Goal: Information Seeking & Learning: Understand process/instructions

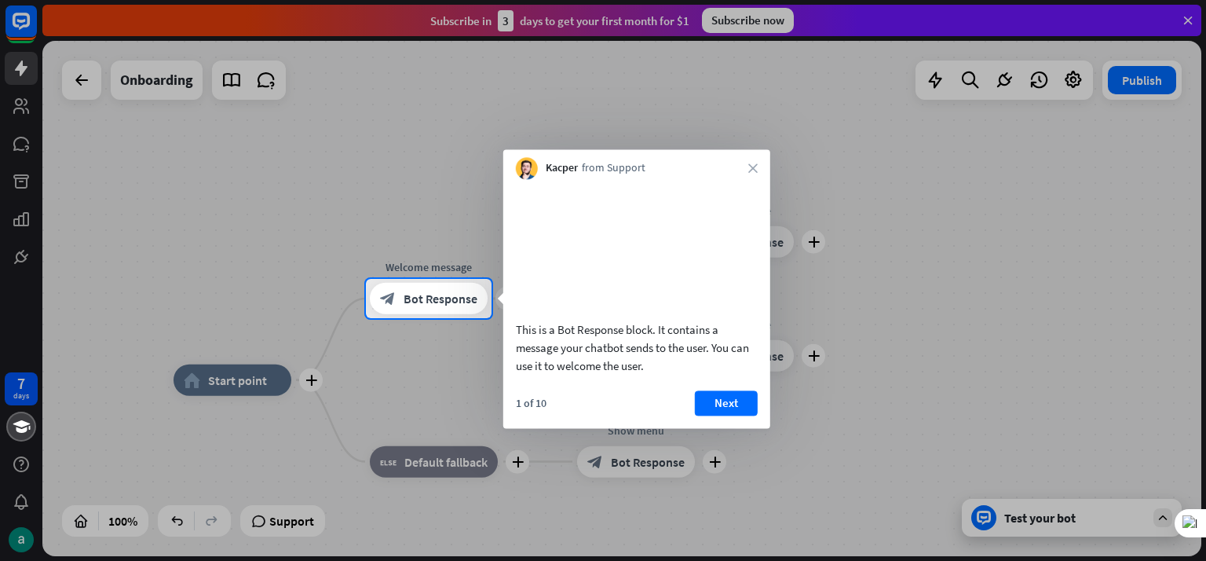
click at [730, 415] on button "Next" at bounding box center [726, 402] width 63 height 25
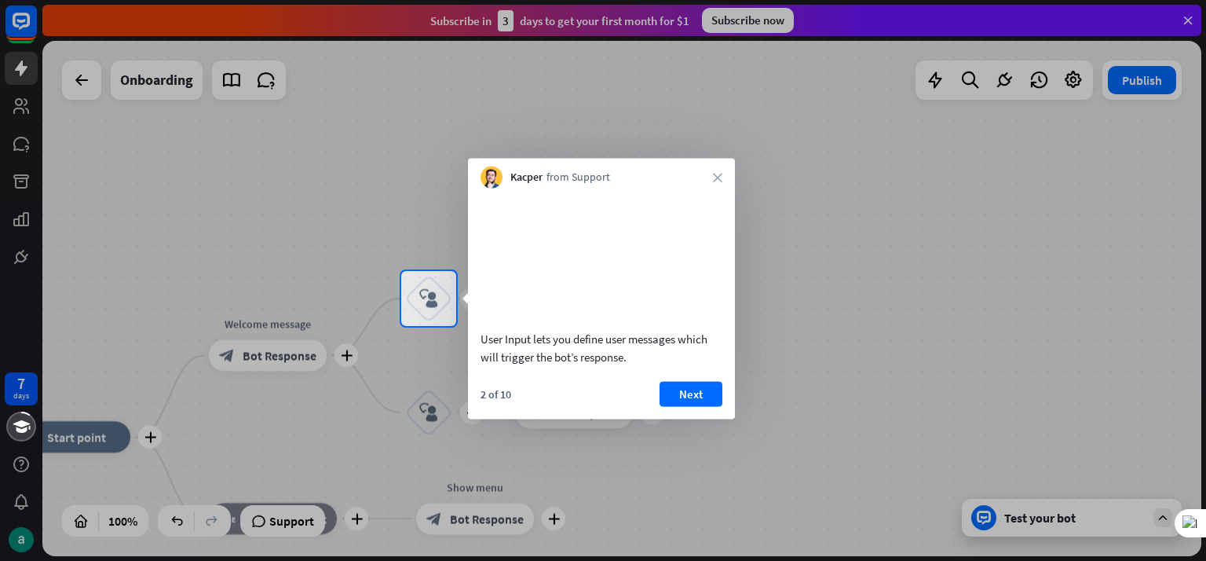
click at [698, 402] on button "Next" at bounding box center [690, 393] width 63 height 25
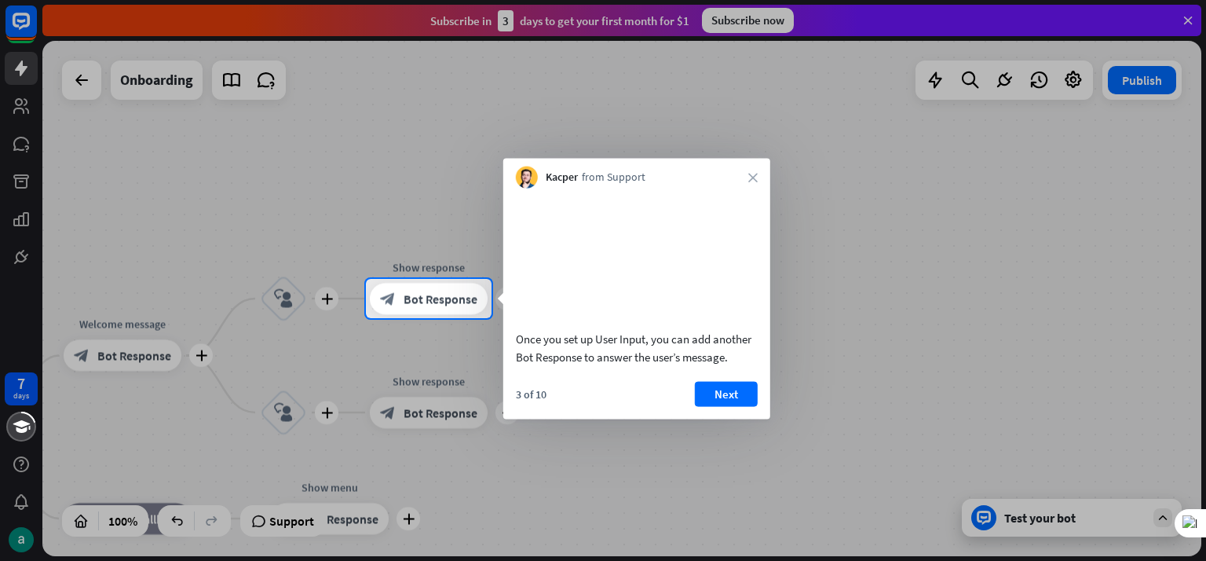
click at [739, 406] on button "Next" at bounding box center [726, 393] width 63 height 25
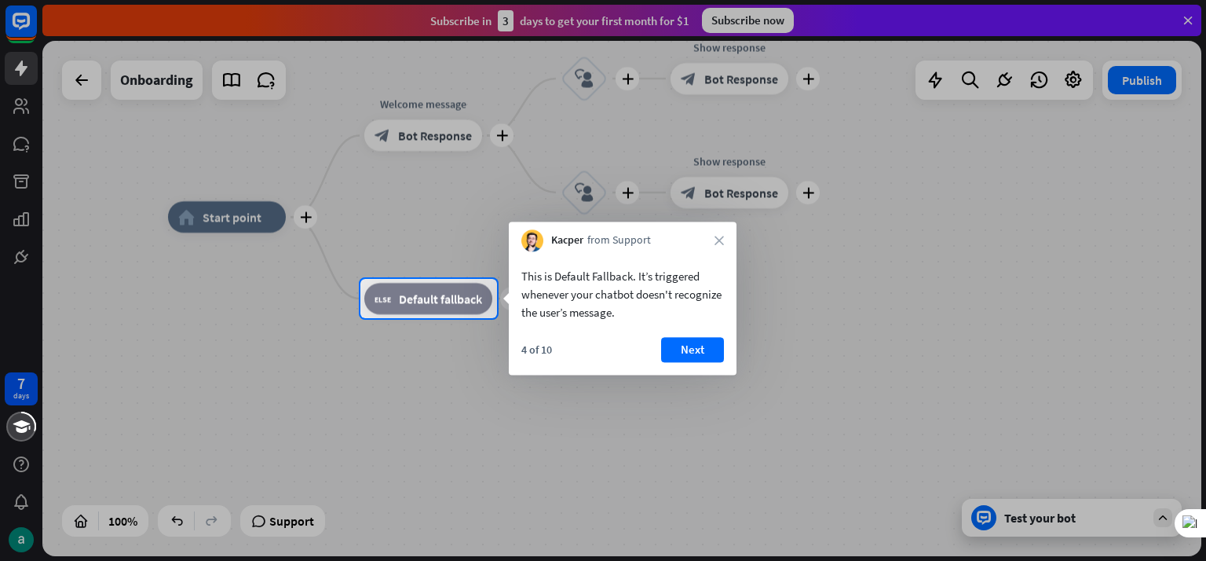
click at [674, 342] on button "Next" at bounding box center [692, 349] width 63 height 25
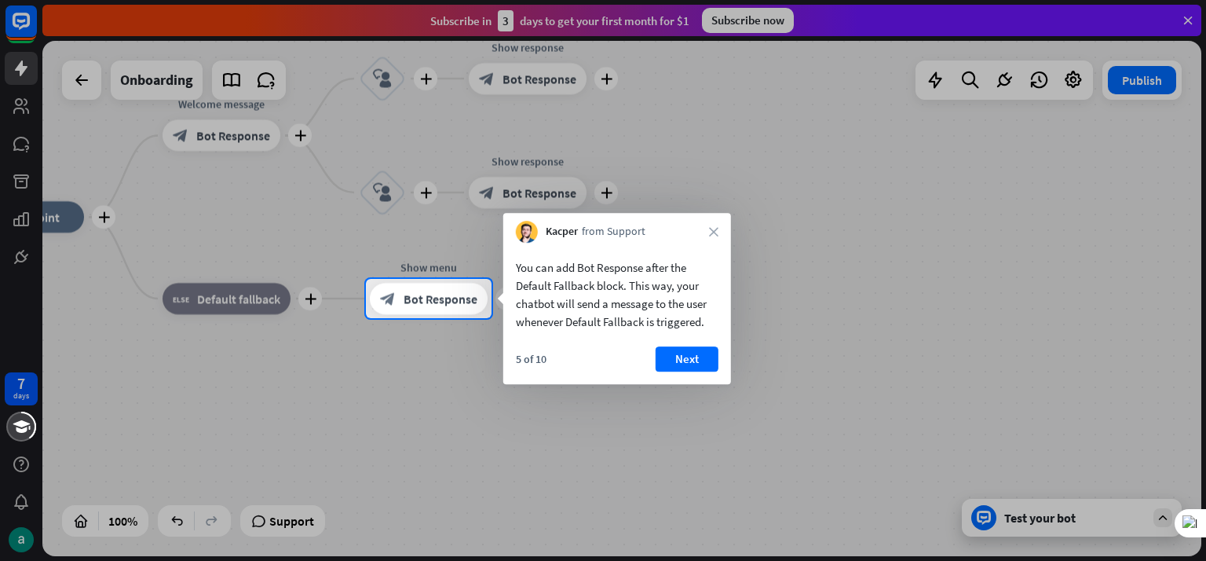
click at [699, 358] on button "Next" at bounding box center [686, 358] width 63 height 25
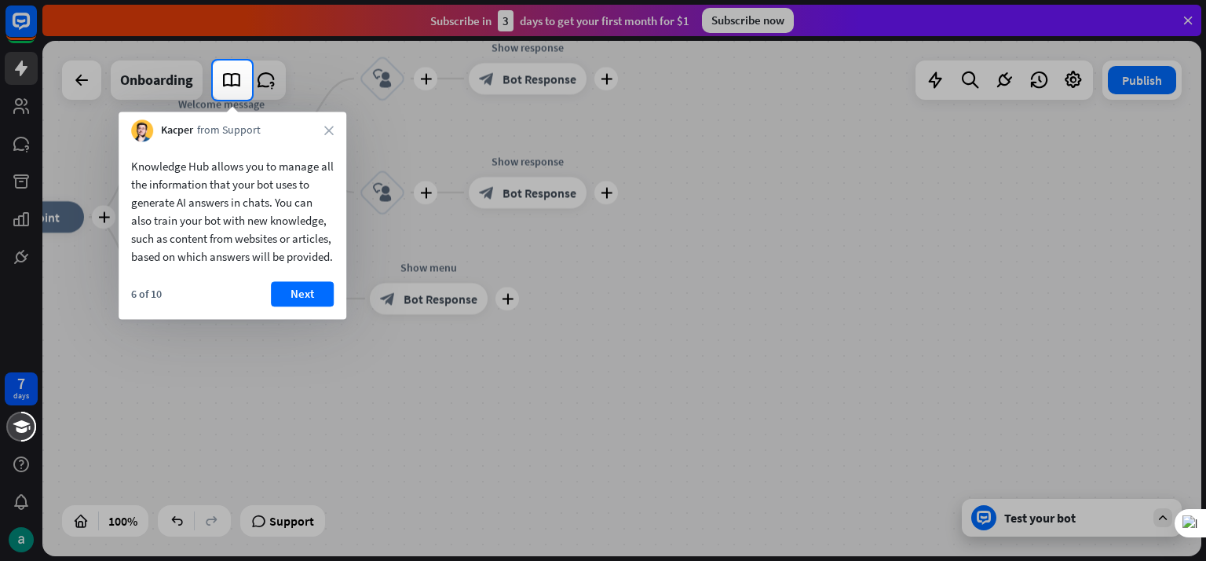
click at [308, 305] on button "Next" at bounding box center [302, 293] width 63 height 25
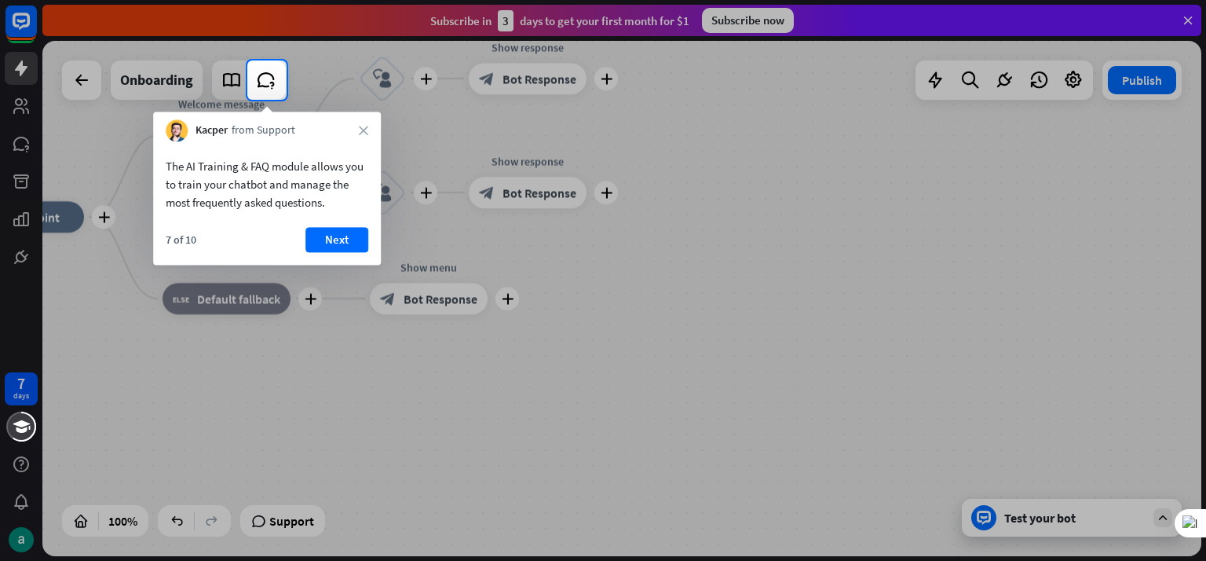
click at [339, 235] on button "Next" at bounding box center [336, 239] width 63 height 25
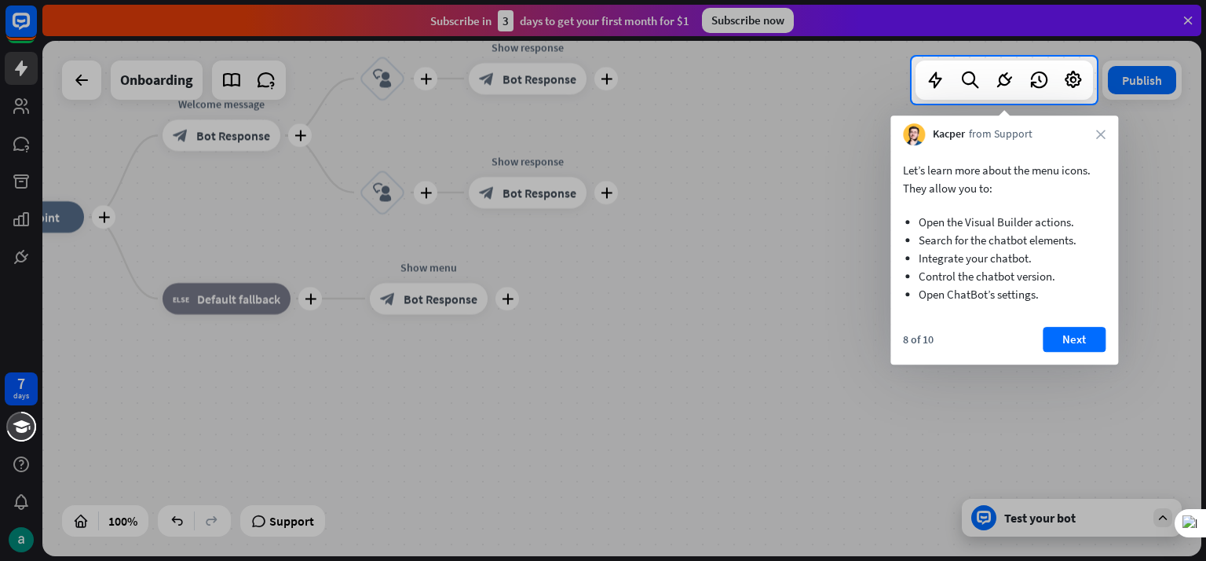
click at [1069, 332] on button "Next" at bounding box center [1074, 339] width 63 height 25
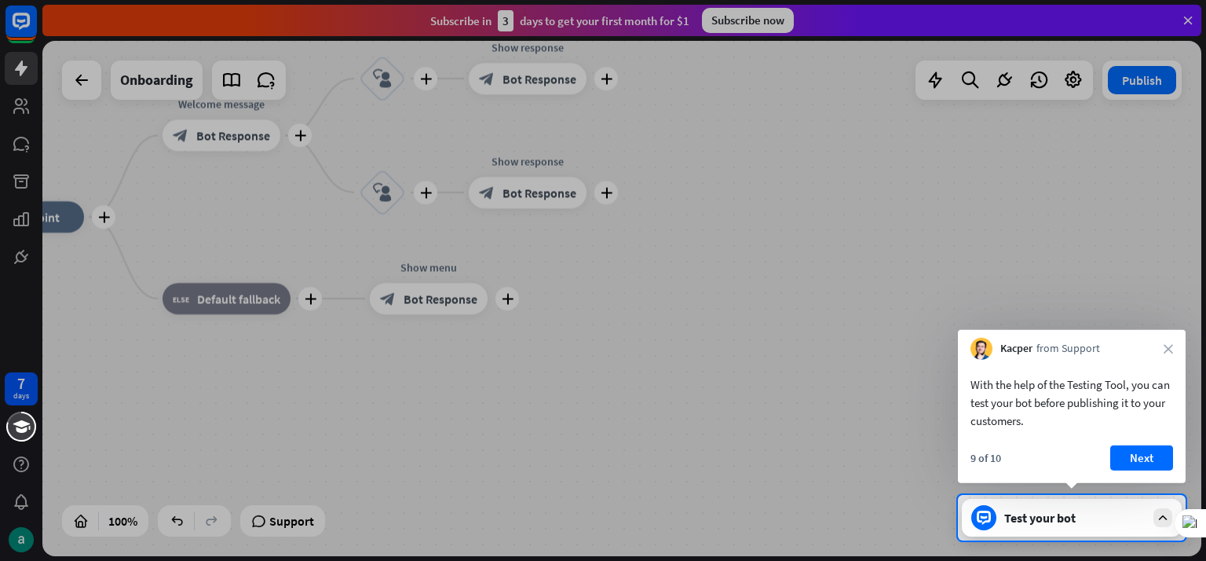
click at [1147, 458] on button "Next" at bounding box center [1141, 457] width 63 height 25
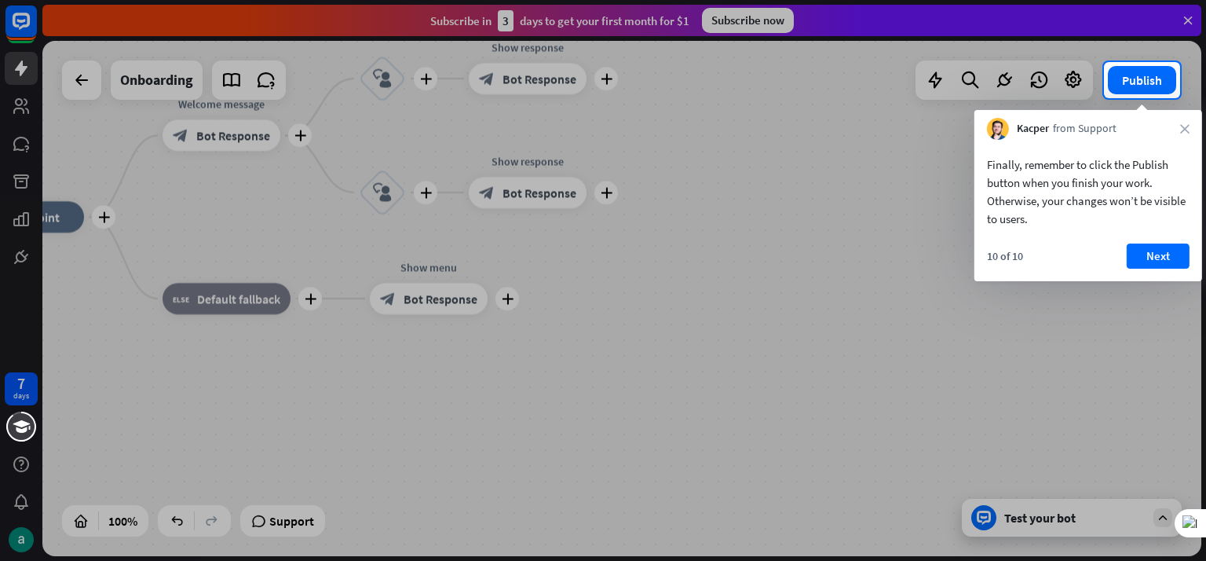
click at [1140, 254] on button "Next" at bounding box center [1158, 255] width 63 height 25
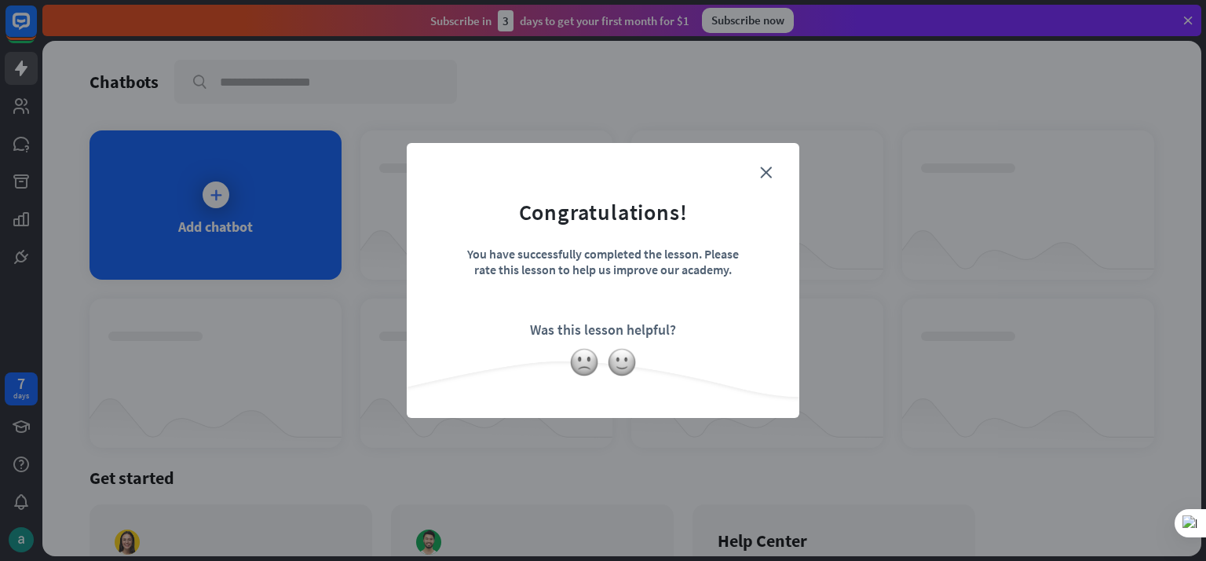
click at [766, 170] on icon "close" at bounding box center [766, 172] width 12 height 12
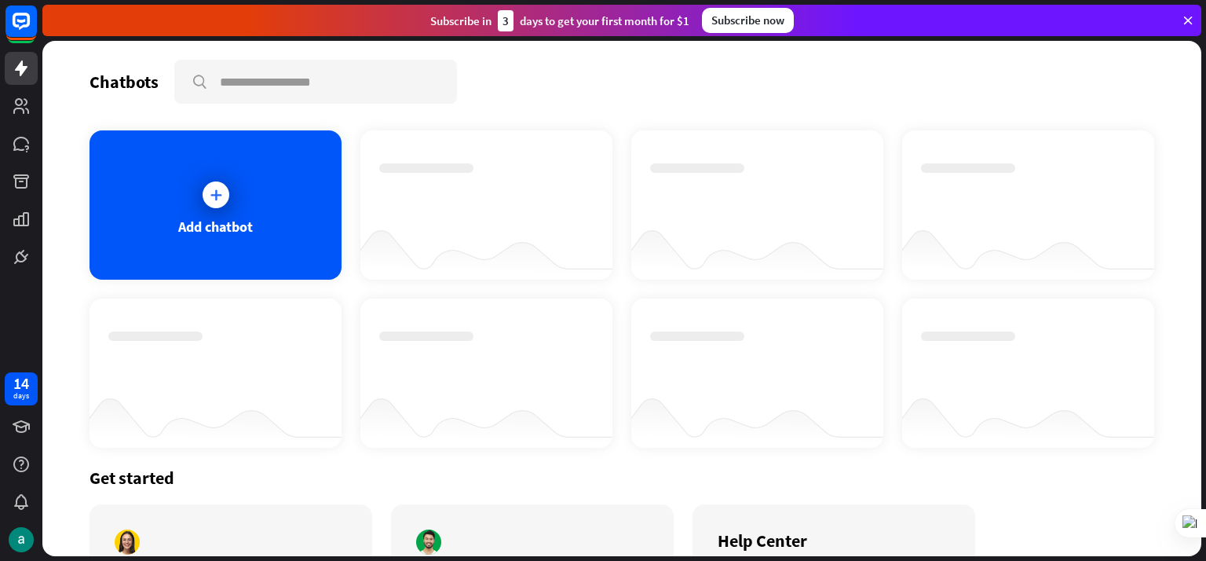
click at [1187, 18] on icon at bounding box center [1188, 20] width 14 height 14
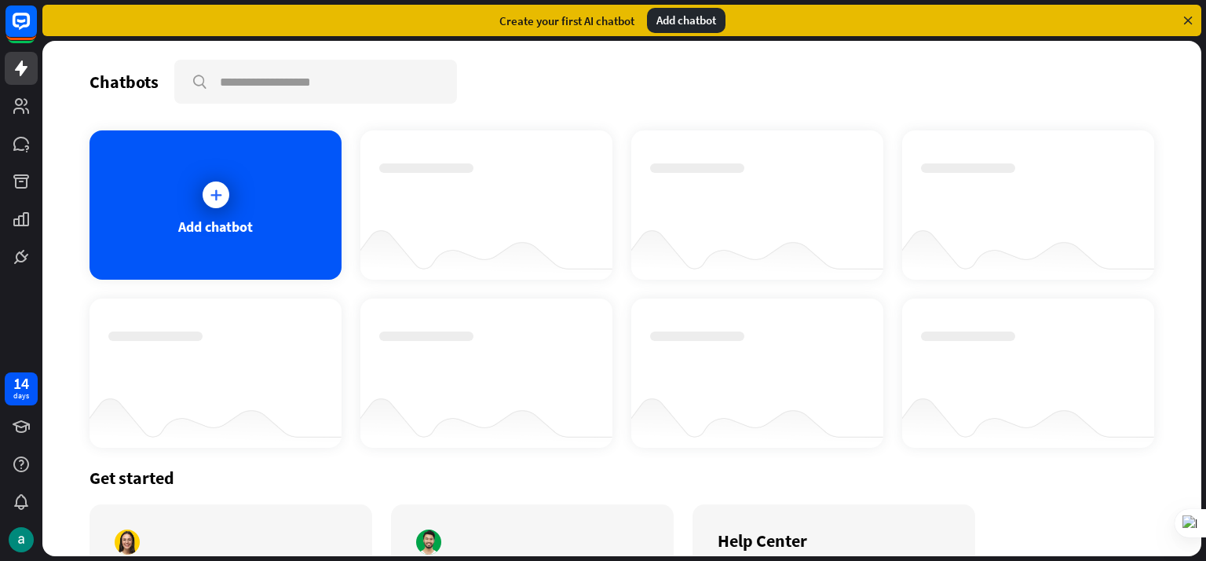
click at [1187, 18] on icon at bounding box center [1188, 20] width 14 height 14
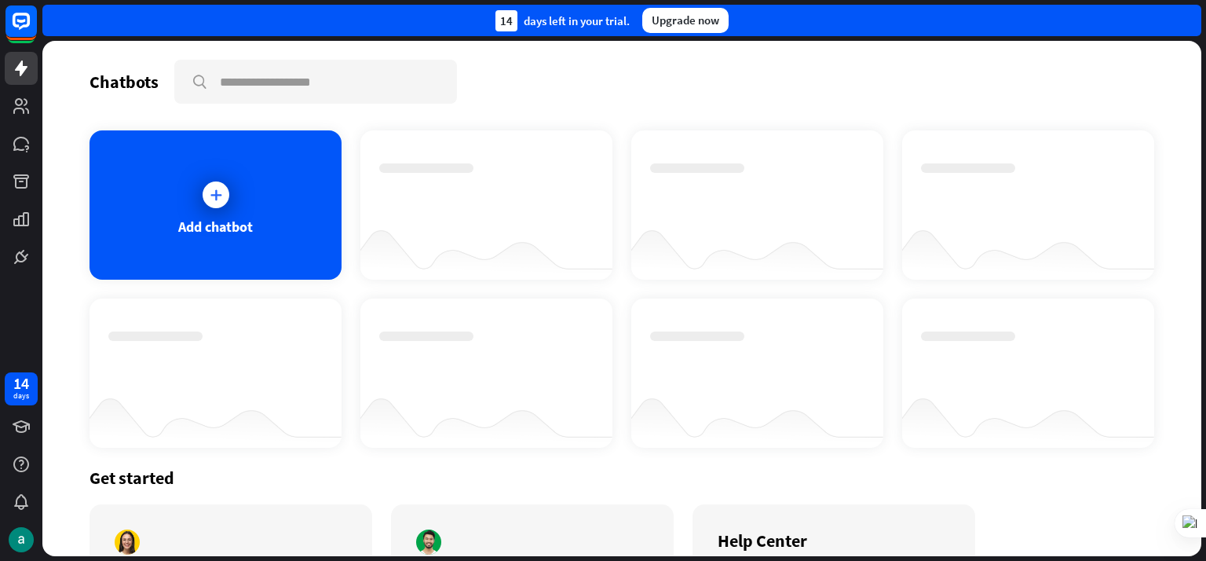
click at [1187, 18] on div "14 days left in your trial. Upgrade now" at bounding box center [621, 20] width 1159 height 31
click at [14, 95] on link at bounding box center [21, 105] width 33 height 33
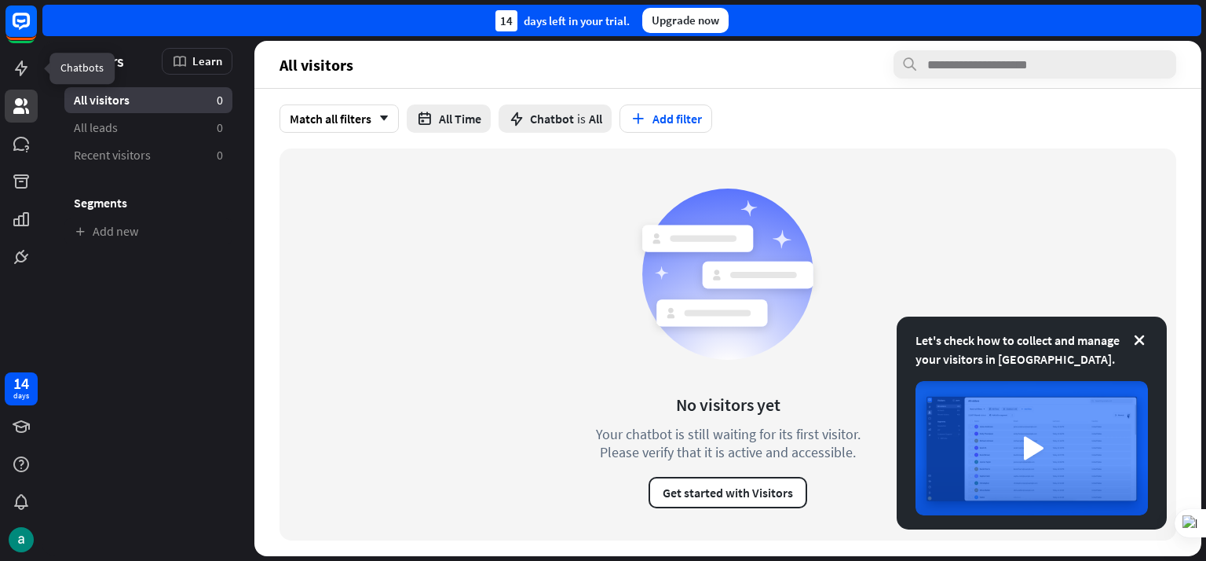
click at [0, 0] on icon at bounding box center [0, 0] width 0 height 0
